Goal: Task Accomplishment & Management: Manage account settings

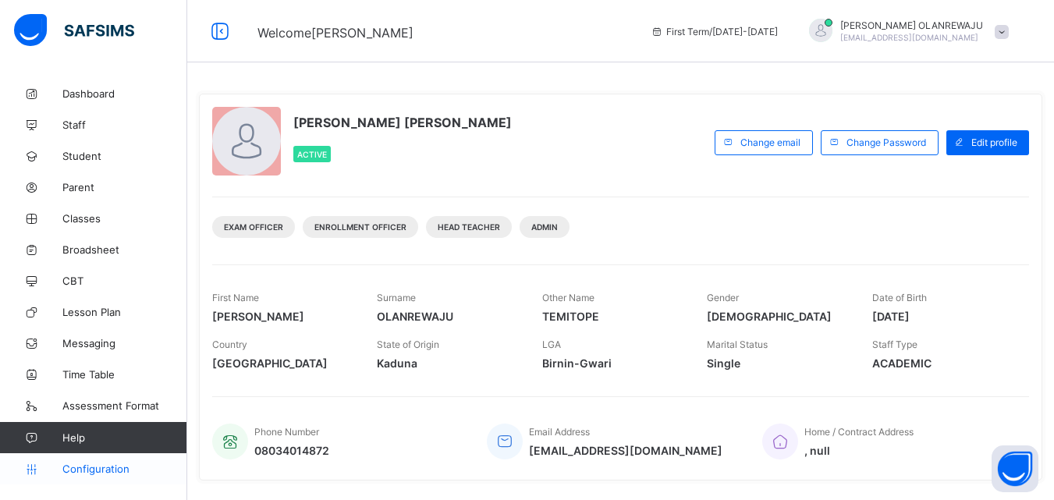
click at [100, 468] on span "Configuration" at bounding box center [124, 469] width 124 height 12
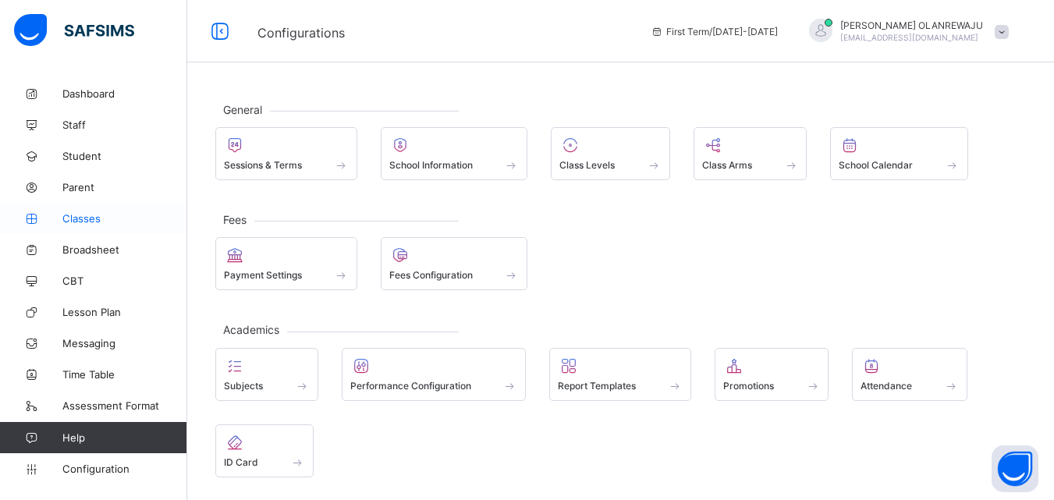
click at [91, 222] on span "Classes" at bounding box center [124, 218] width 125 height 12
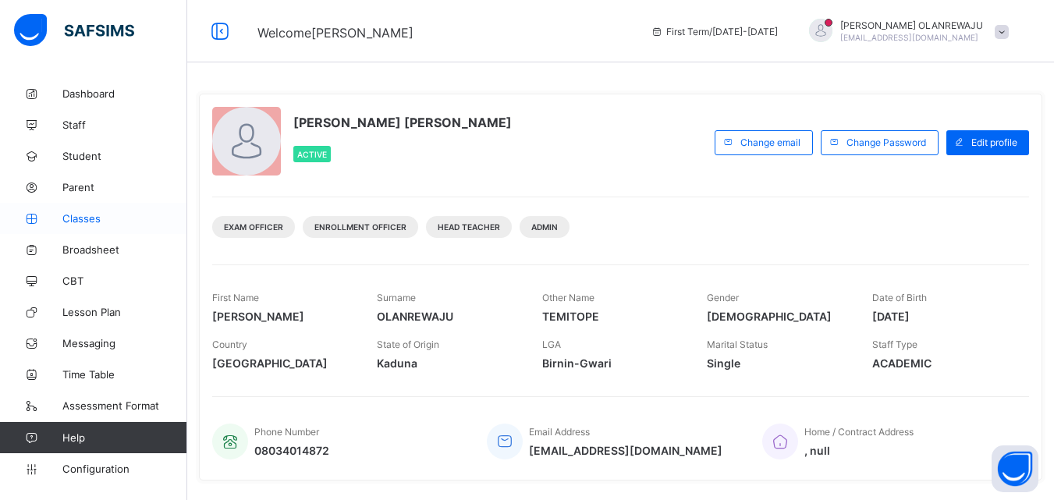
click at [87, 217] on span "Classes" at bounding box center [124, 218] width 125 height 12
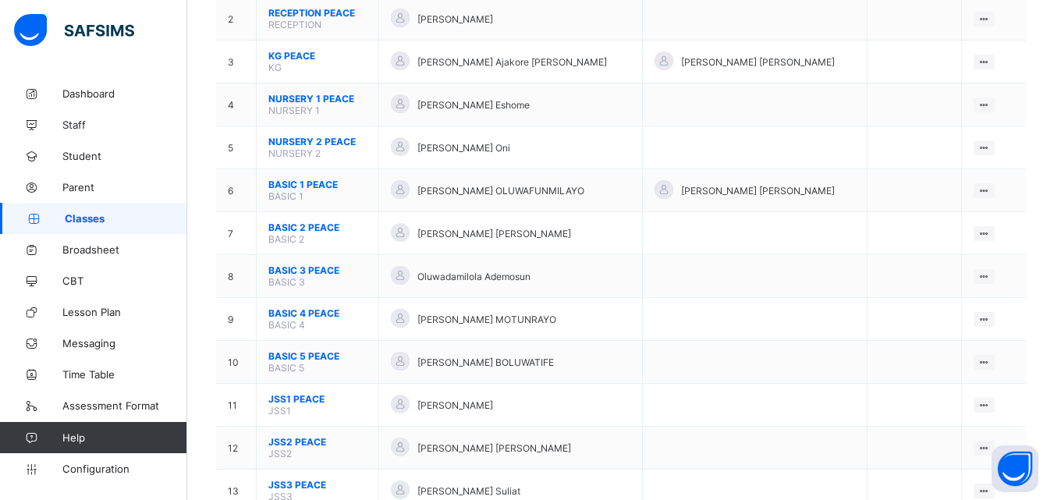
scroll to position [233, 0]
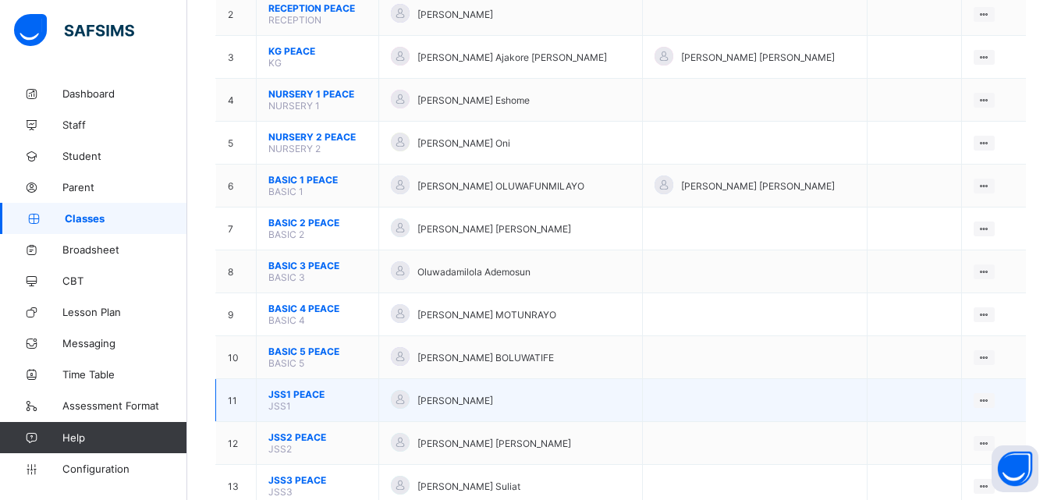
click at [298, 390] on span "JSS1 PEACE" at bounding box center [317, 395] width 98 height 12
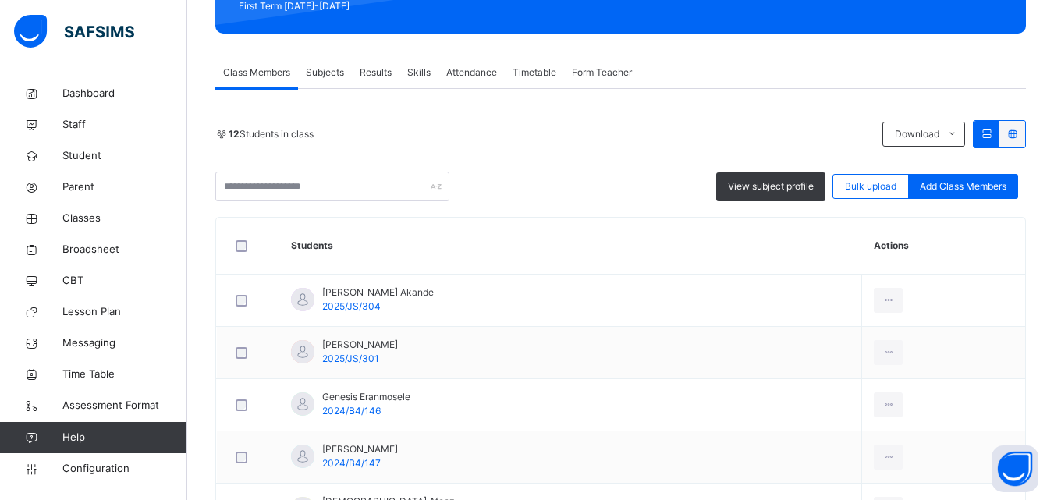
scroll to position [265, 0]
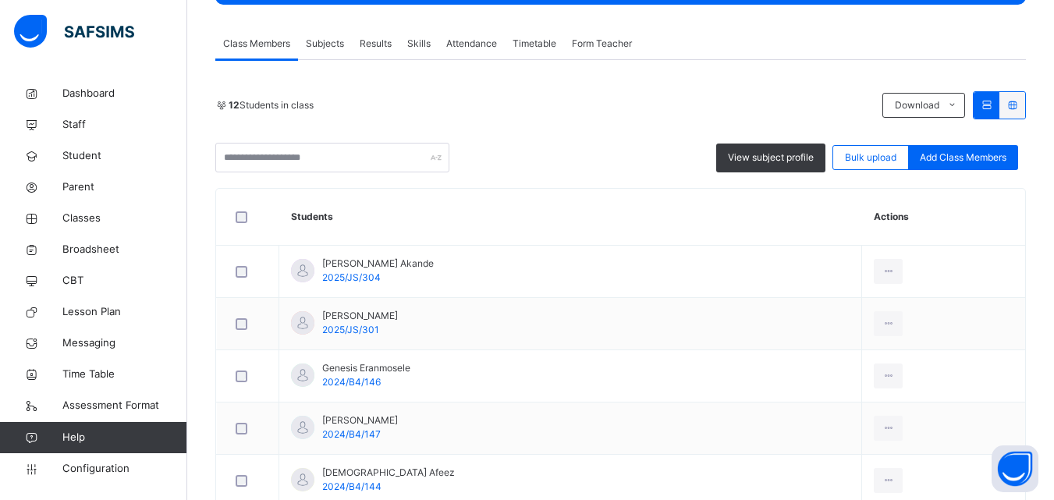
click at [314, 48] on span "Subjects" at bounding box center [325, 44] width 38 height 14
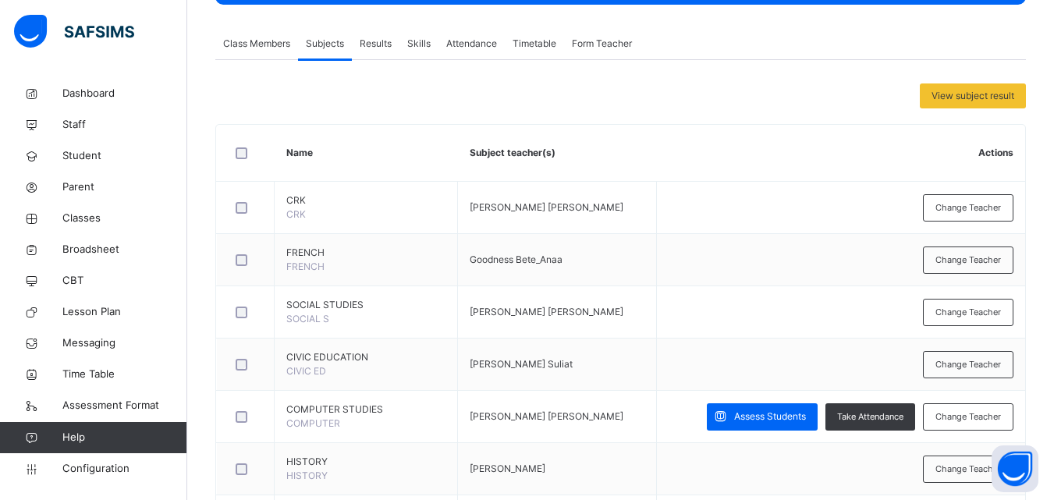
click at [585, 41] on span "Form Teacher" at bounding box center [602, 44] width 60 height 14
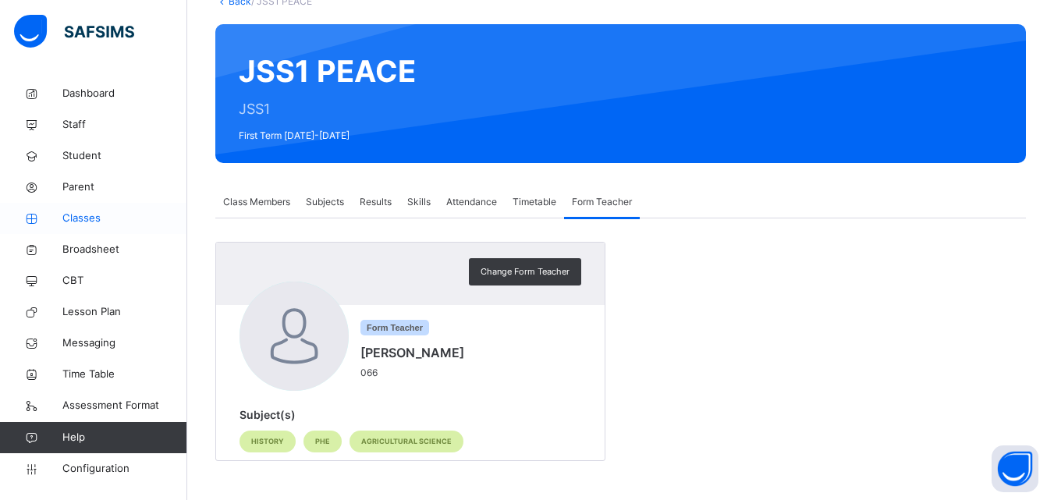
click at [101, 212] on span "Classes" at bounding box center [124, 219] width 125 height 16
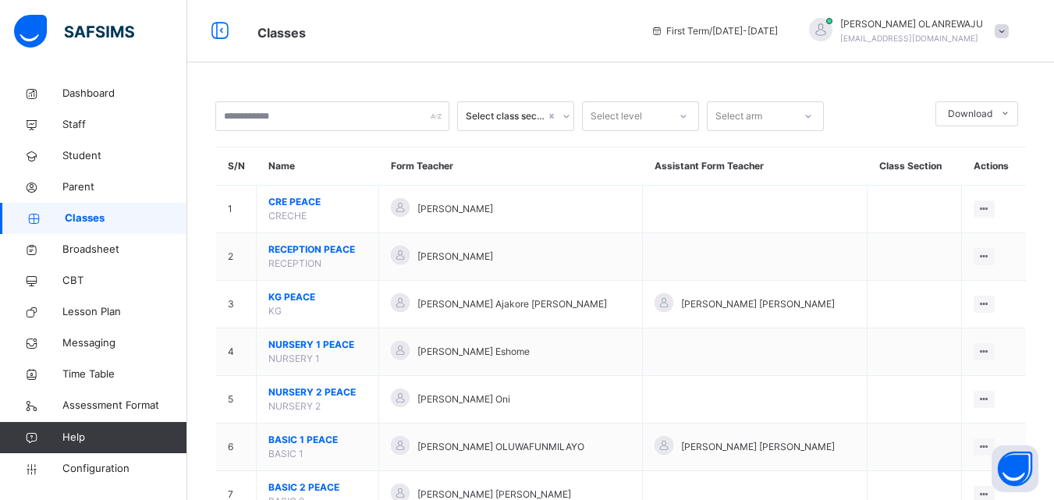
scroll to position [438, 0]
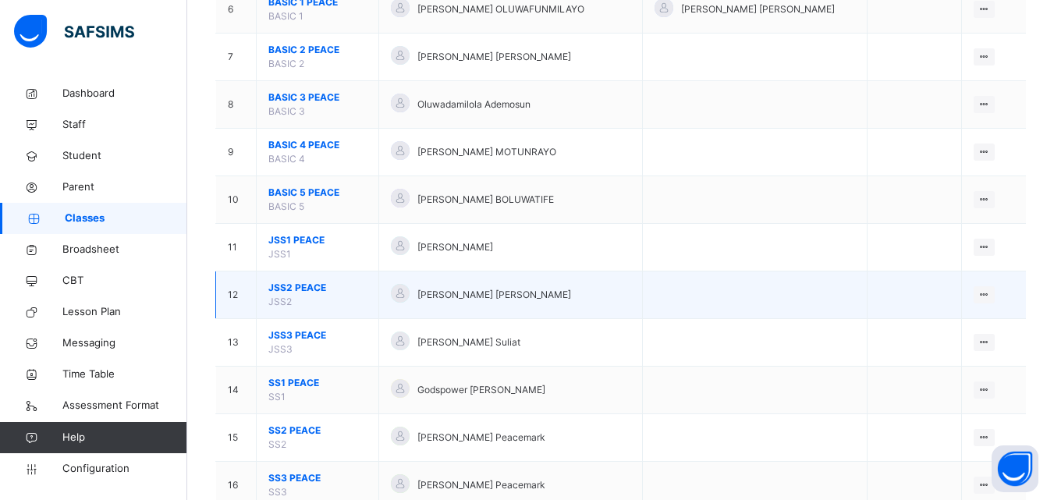
click at [283, 292] on span "JSS2 PEACE" at bounding box center [317, 288] width 98 height 14
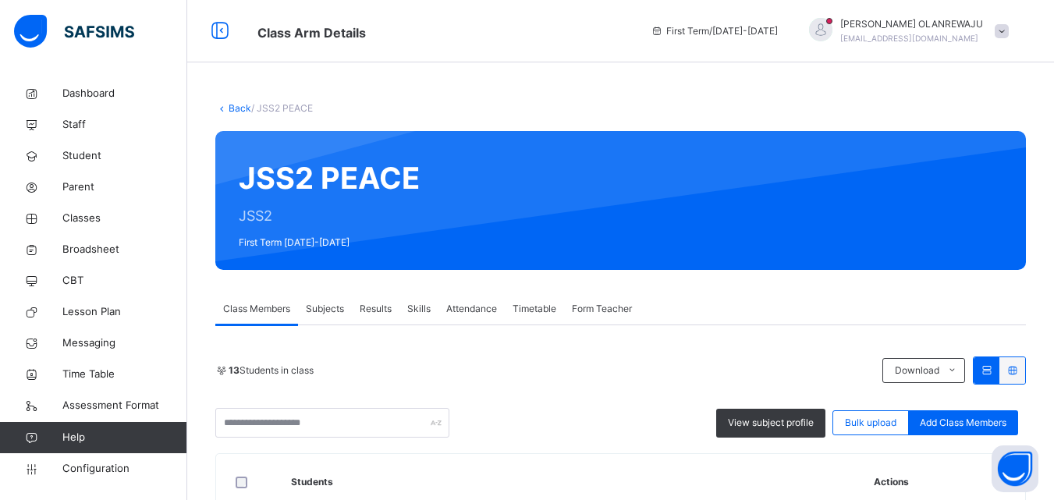
click at [592, 304] on span "Form Teacher" at bounding box center [602, 309] width 60 height 14
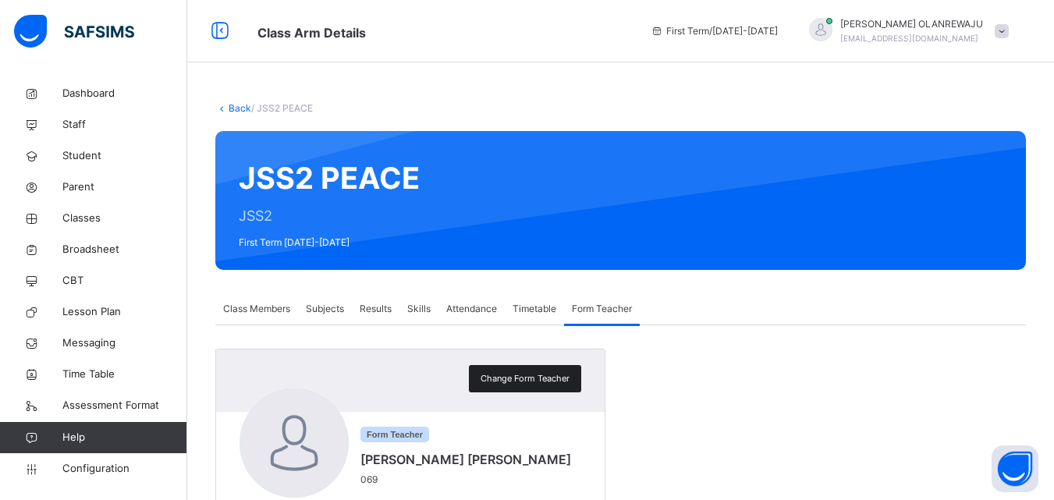
click at [517, 376] on span "Change Form Teacher" at bounding box center [525, 378] width 89 height 13
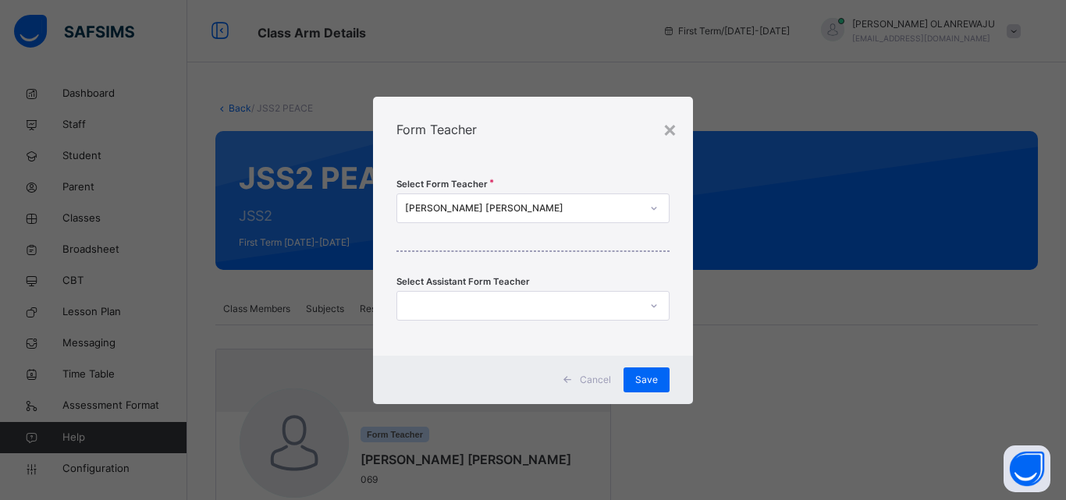
click at [552, 204] on div "[PERSON_NAME] [PERSON_NAME]" at bounding box center [523, 208] width 236 height 14
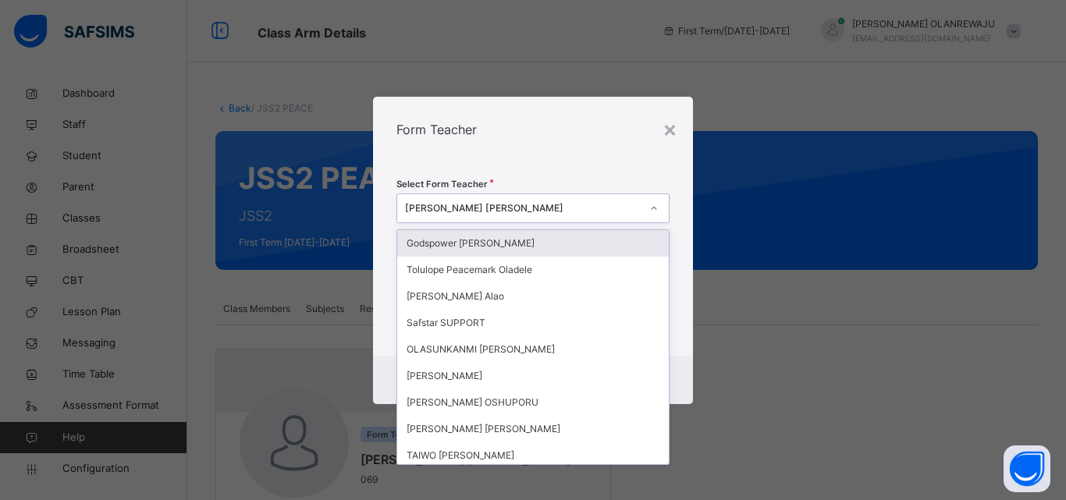
click at [552, 204] on div "[PERSON_NAME] [PERSON_NAME]" at bounding box center [523, 208] width 236 height 14
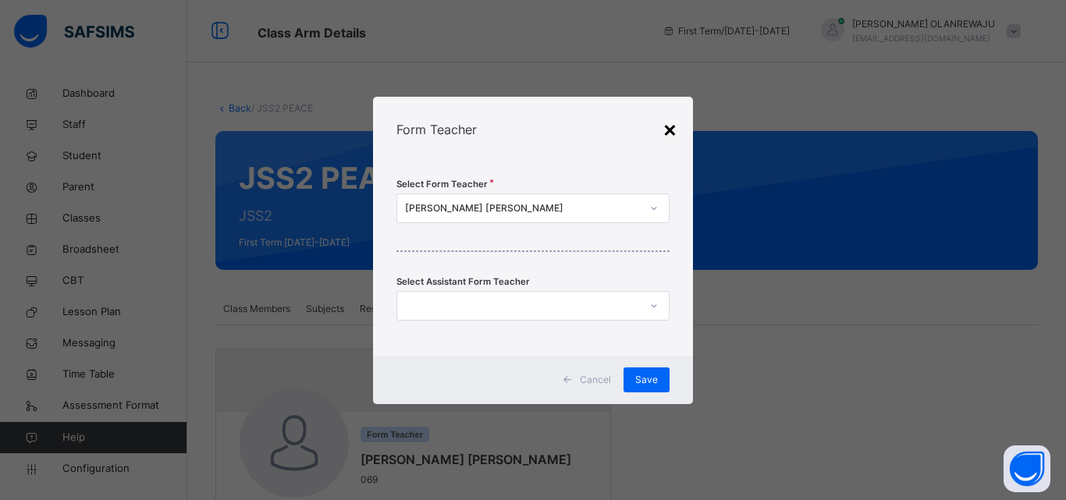
click at [671, 124] on div "×" at bounding box center [670, 128] width 15 height 33
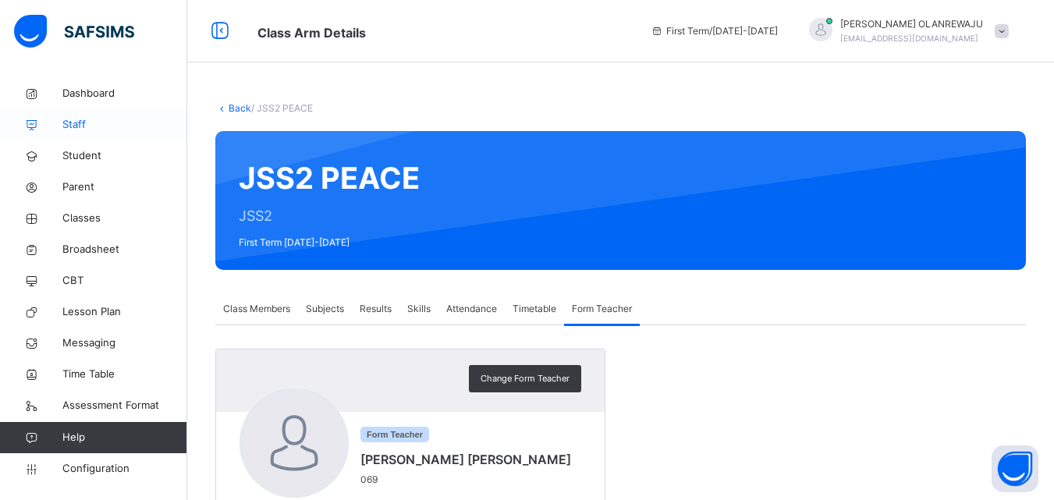
click at [69, 123] on span "Staff" at bounding box center [124, 125] width 125 height 16
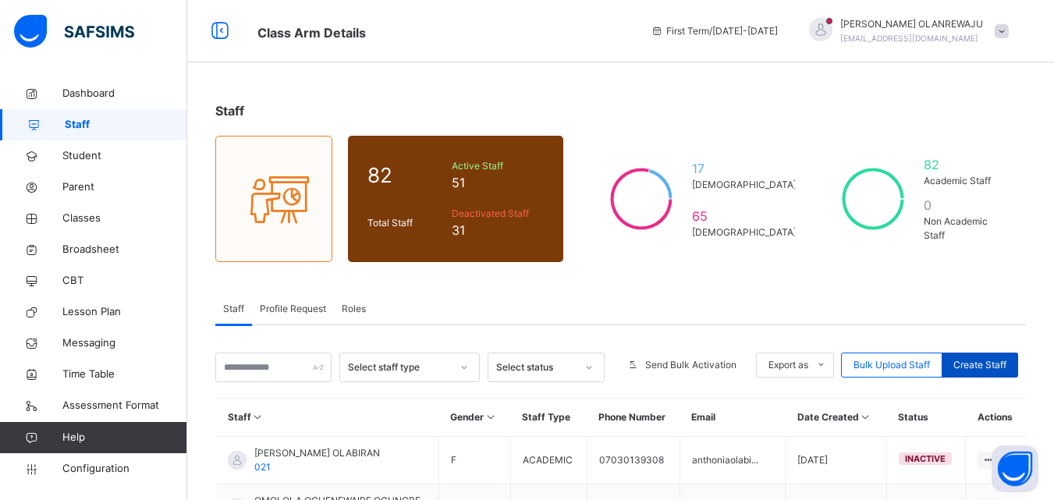
click at [1019, 365] on div "Create Staff" at bounding box center [980, 365] width 76 height 25
click at [977, 365] on span "Create Staff" at bounding box center [980, 365] width 53 height 14
click at [988, 364] on span "Create Staff" at bounding box center [980, 365] width 53 height 14
click at [998, 361] on span "Create Staff" at bounding box center [980, 365] width 53 height 14
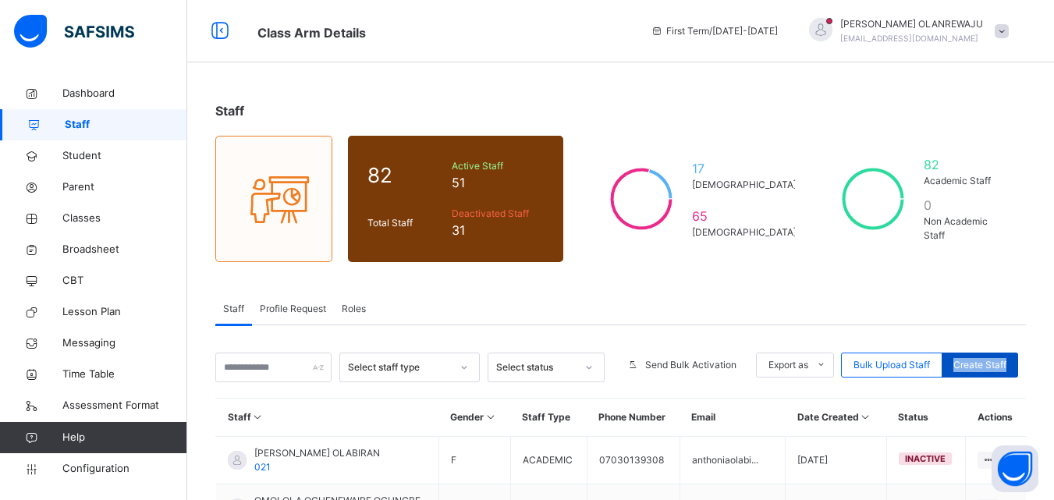
click at [998, 361] on span "Create Staff" at bounding box center [980, 365] width 53 height 14
